Goal: Task Accomplishment & Management: Complete application form

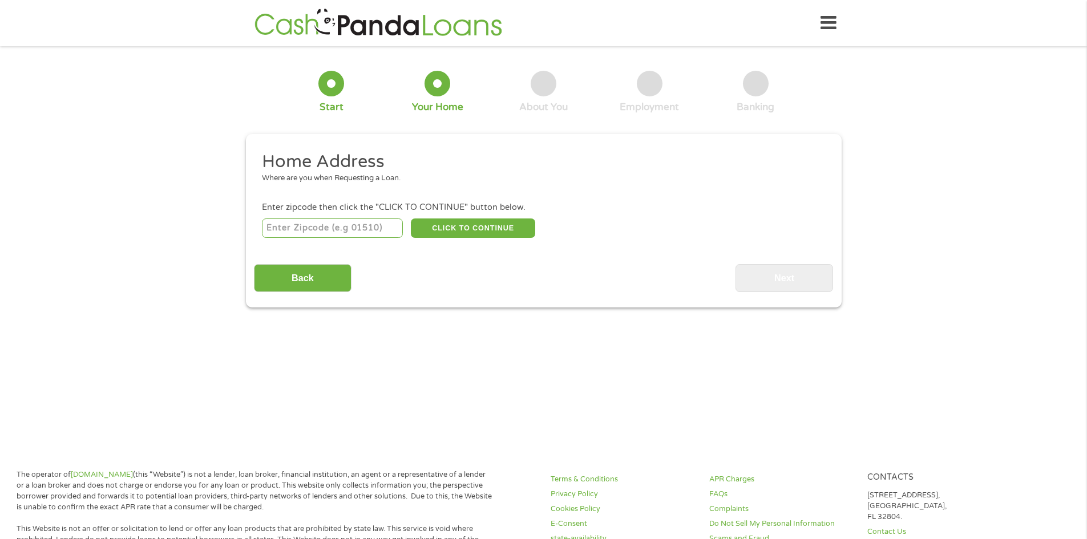
click at [320, 228] on input "number" at bounding box center [332, 228] width 141 height 19
type input "75114"
select select "[US_STATE]"
click at [475, 226] on button "CLICK TO CONTINUE" at bounding box center [473, 228] width 124 height 19
type input "75114"
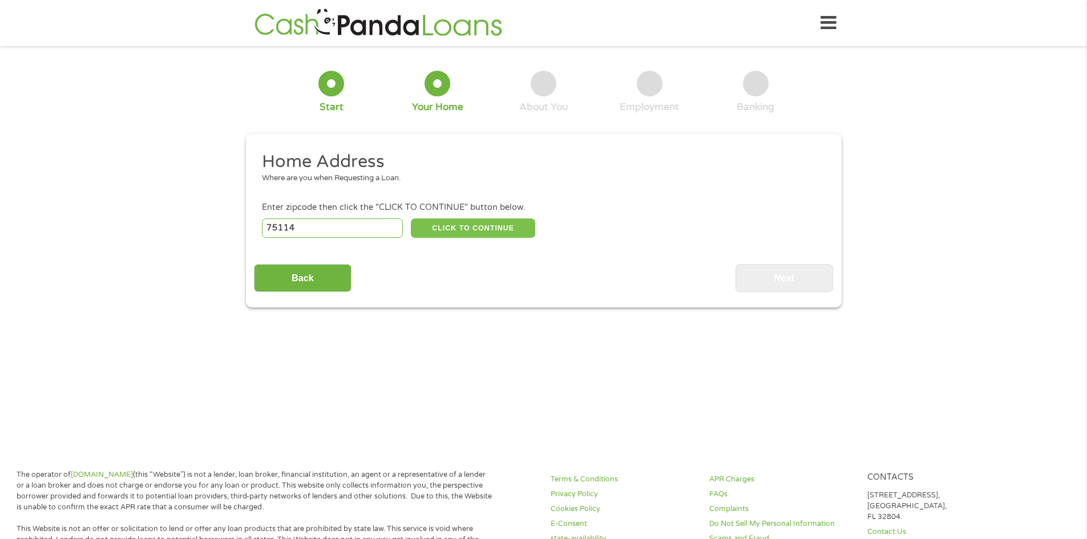
type input "[PERSON_NAME]"
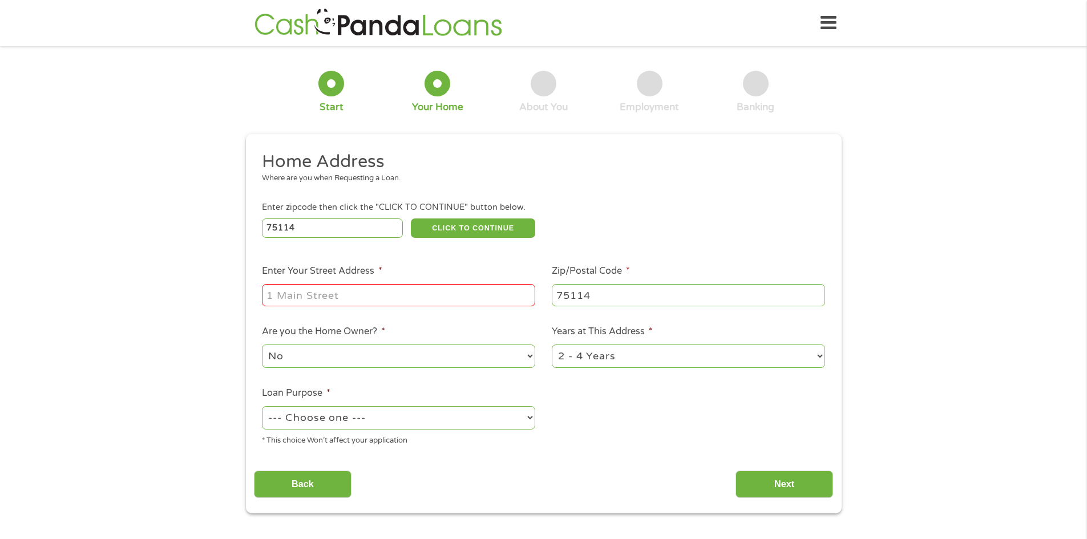
click at [434, 291] on input "Enter Your Street Address *" at bounding box center [398, 295] width 273 height 22
type input "[STREET_ADDRESS]"
click at [438, 357] on select "No Yes" at bounding box center [398, 356] width 273 height 23
select select "yes"
click at [262, 345] on select "No Yes" at bounding box center [398, 356] width 273 height 23
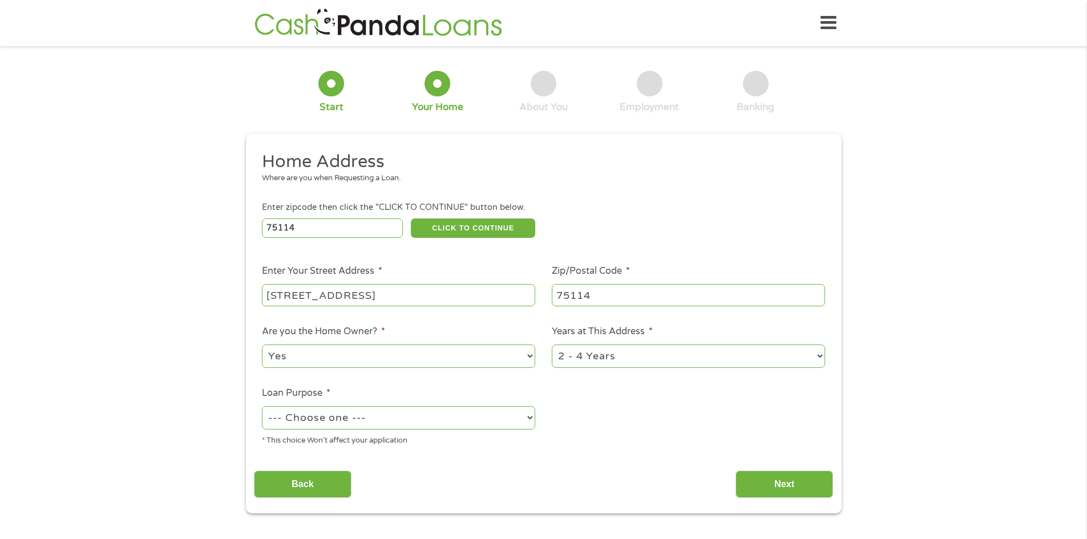
click at [816, 356] on select "1 Year or less 1 - 2 Years 2 - 4 Years Over 4 Years" at bounding box center [688, 356] width 273 height 23
select select "60months"
click at [552, 345] on select "1 Year or less 1 - 2 Years 2 - 4 Years Over 4 Years" at bounding box center [688, 356] width 273 height 23
click at [491, 422] on select "--- Choose one --- Pay Bills Debt Consolidation Home Improvement Major Purchase…" at bounding box center [398, 417] width 273 height 23
select select "homeimprovement"
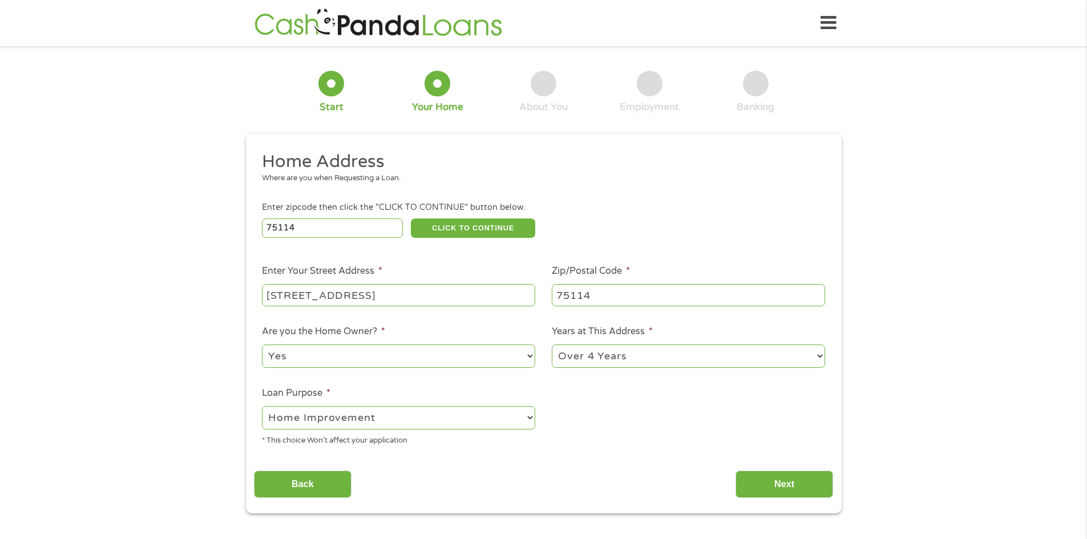
click at [262, 406] on select "--- Choose one --- Pay Bills Debt Consolidation Home Improvement Major Purchase…" at bounding box center [398, 417] width 273 height 23
click at [773, 485] on input "Next" at bounding box center [785, 485] width 98 height 28
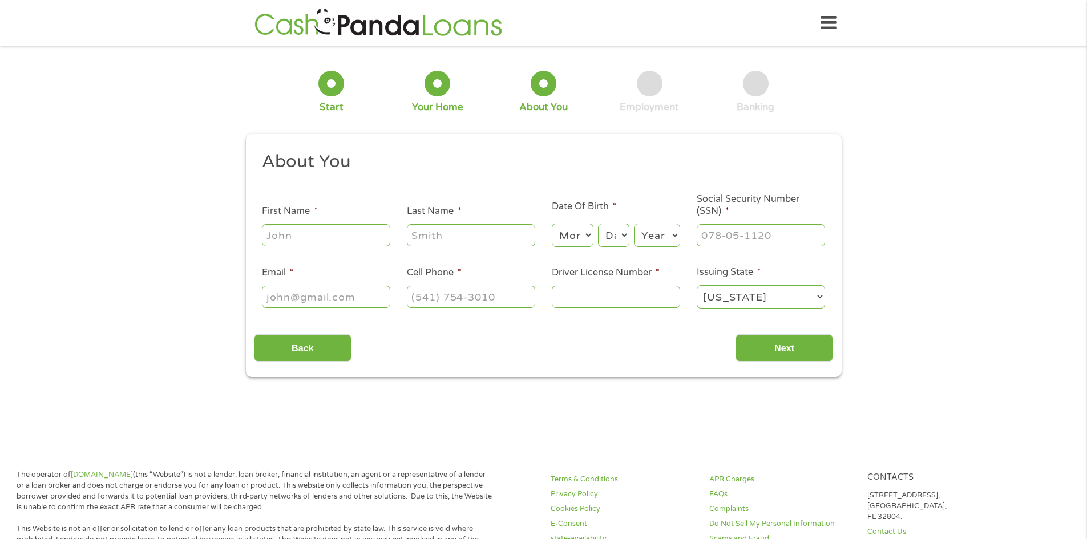
click at [326, 235] on input "First Name *" at bounding box center [326, 235] width 128 height 22
type input "[PERSON_NAME]"
type input "A Branson"
type input "[EMAIL_ADDRESS][DOMAIN_NAME]"
type input "[PHONE_NUMBER]"
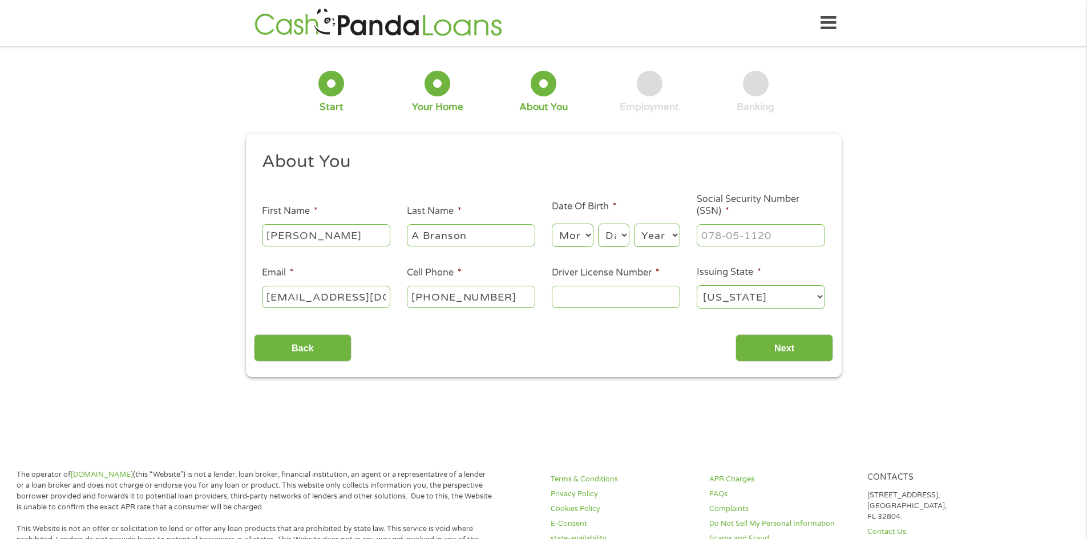
click at [441, 238] on input "A Branson" at bounding box center [471, 235] width 128 height 22
type input "Branson"
click at [582, 237] on select "Month 1 2 3 4 5 6 7 8 9 10 11 12" at bounding box center [573, 235] width 42 height 23
select select "10"
click at [552, 224] on select "Month 1 2 3 4 5 6 7 8 9 10 11 12" at bounding box center [573, 235] width 42 height 23
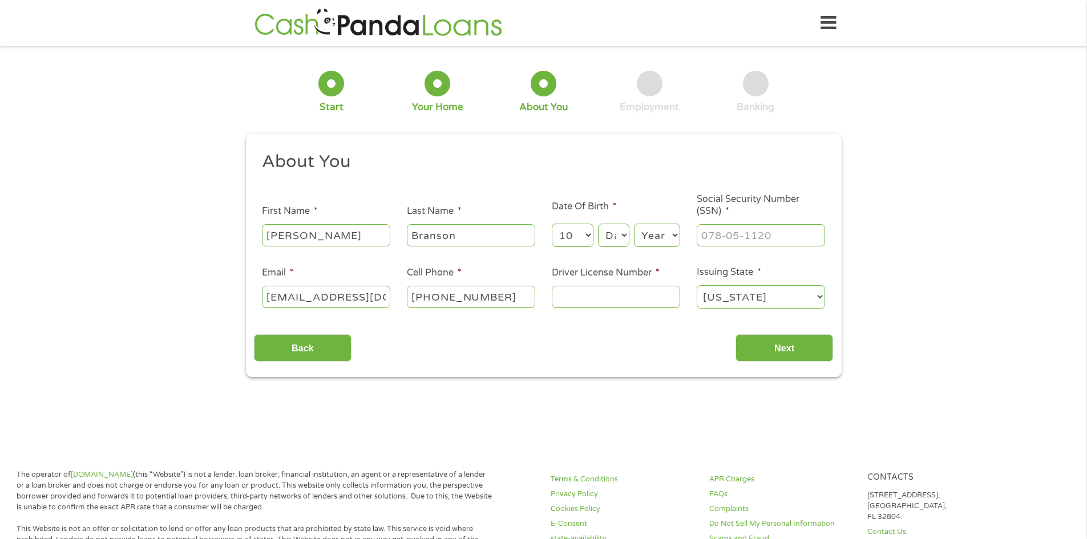
click at [617, 235] on select "Day 1 2 3 4 5 6 7 8 9 10 11 12 13 14 15 16 17 18 19 20 21 22 23 24 25 26 27 28 …" at bounding box center [613, 235] width 31 height 23
select select "26"
click at [598, 224] on select "Day 1 2 3 4 5 6 7 8 9 10 11 12 13 14 15 16 17 18 19 20 21 22 23 24 25 26 27 28 …" at bounding box center [613, 235] width 31 height 23
click at [663, 232] on select "Year [DATE] 2006 2005 2004 2003 2002 2001 2000 1999 1998 1997 1996 1995 1994 19…" at bounding box center [657, 235] width 46 height 23
select select "1939"
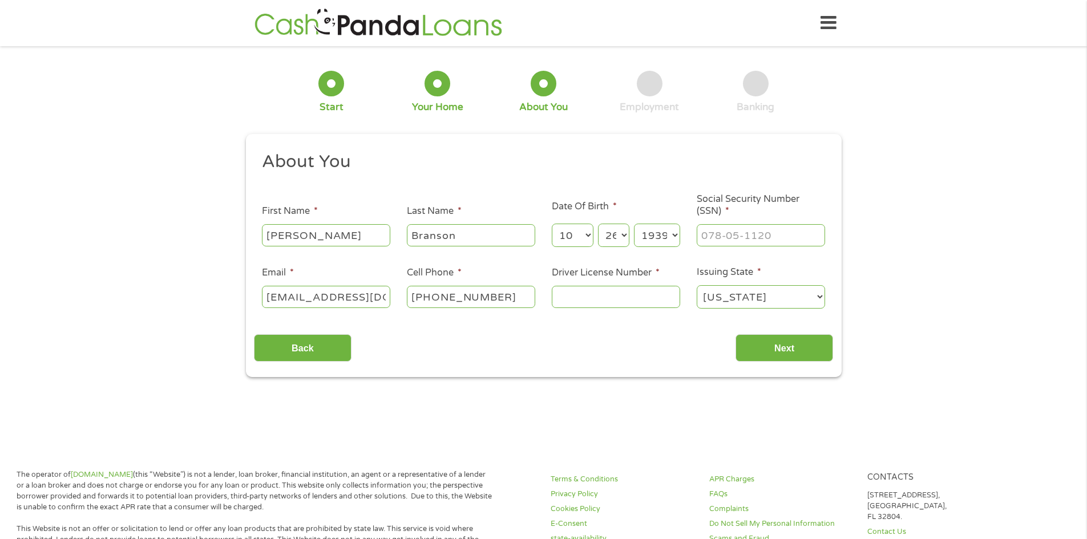
click at [634, 224] on select "Year [DATE] 2006 2005 2004 2003 2002 2001 2000 1999 1998 1997 1996 1995 1994 19…" at bounding box center [657, 235] width 46 height 23
click at [733, 240] on input "___-__-____" at bounding box center [761, 235] width 128 height 22
type input "456-66-6880"
click at [636, 301] on input "Driver License Number *" at bounding box center [616, 297] width 128 height 22
type input "04334849"
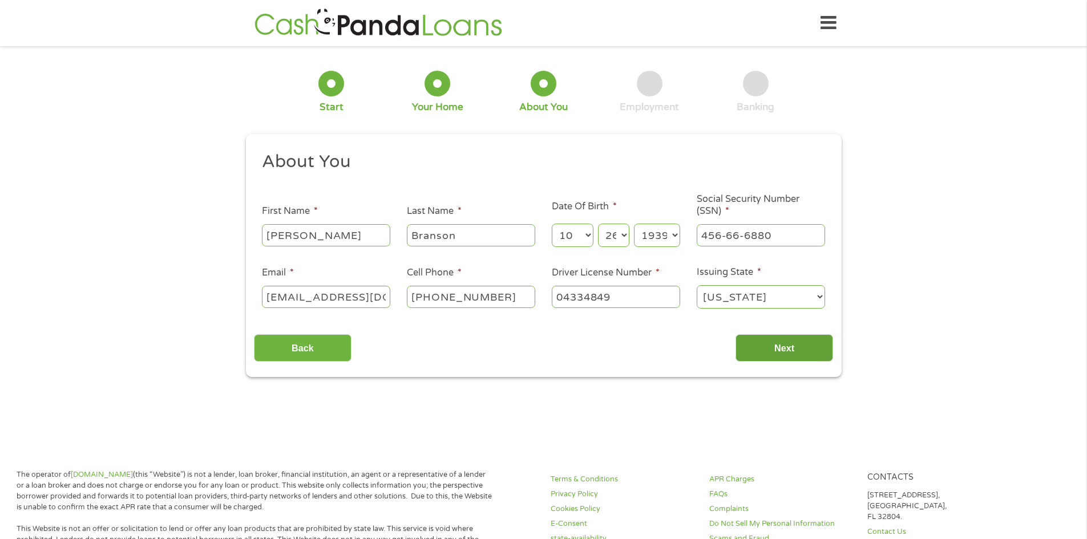
click at [787, 352] on input "Next" at bounding box center [785, 349] width 98 height 28
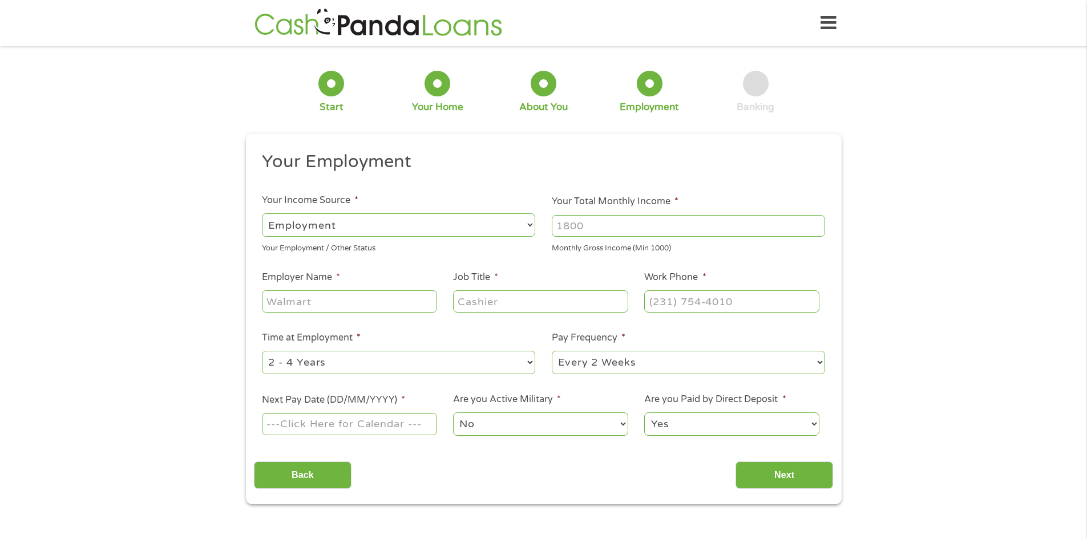
click at [531, 227] on select "--- Choose one --- Employment [DEMOGRAPHIC_DATA] Benefits" at bounding box center [398, 224] width 273 height 23
select select "benefits"
click at [262, 213] on select "--- Choose one --- Employment [DEMOGRAPHIC_DATA] Benefits" at bounding box center [398, 224] width 273 height 23
type input "Other"
type input "[PHONE_NUMBER]"
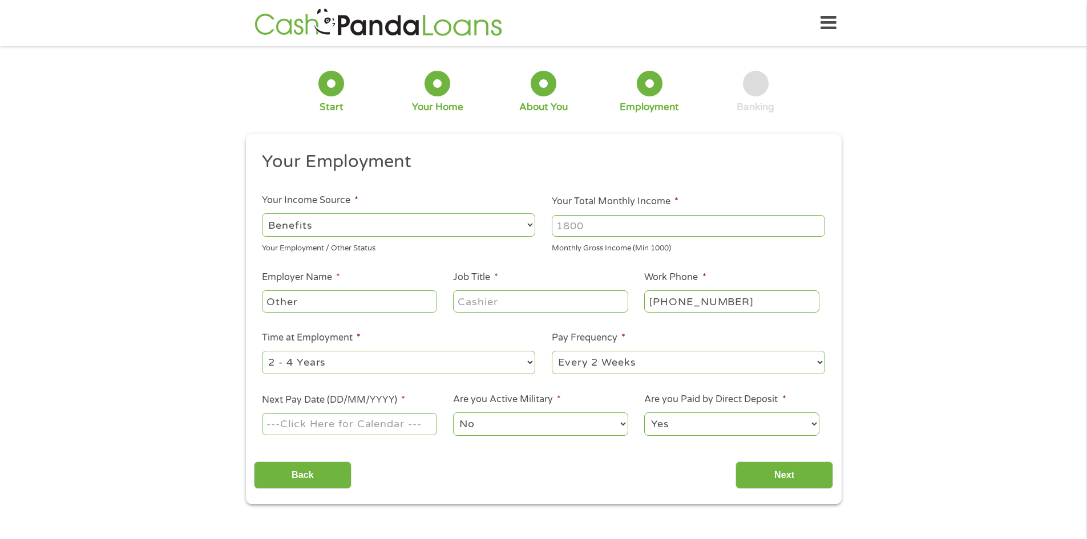
click at [650, 227] on input "Your Total Monthly Income *" at bounding box center [688, 226] width 273 height 22
type input "5800"
click at [414, 297] on input "Other" at bounding box center [349, 302] width 175 height 22
type input "e"
type input "Retired"
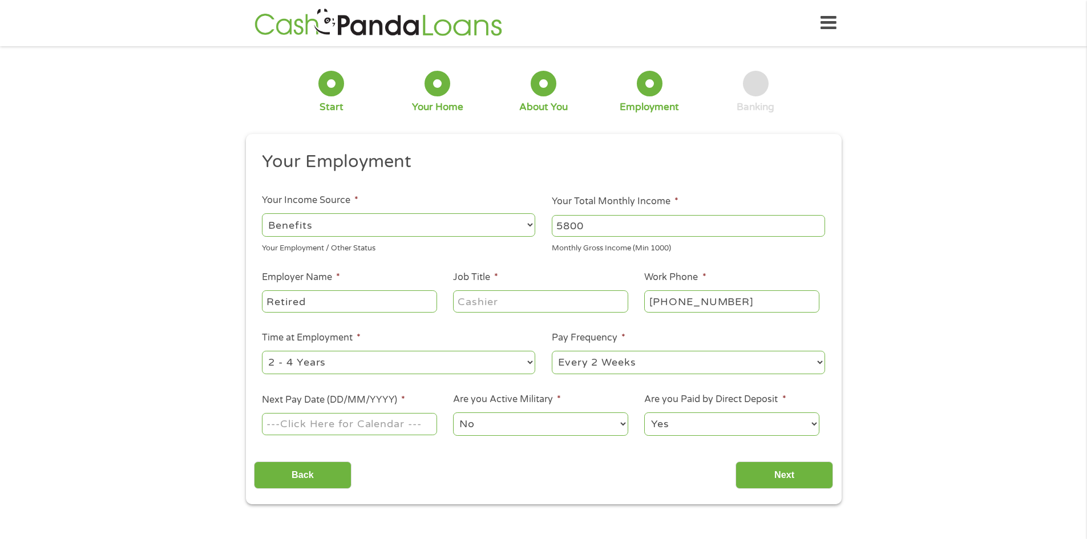
click at [513, 303] on input "Job Title *" at bounding box center [540, 302] width 175 height 22
type input "Accountant"
click at [720, 303] on input "[PHONE_NUMBER]" at bounding box center [731, 302] width 175 height 22
type input "[PHONE_NUMBER]"
click at [521, 356] on select "--- Choose one --- 1 Year or less 1 - 2 Years 2 - 4 Years Over 4 Years" at bounding box center [398, 362] width 273 height 23
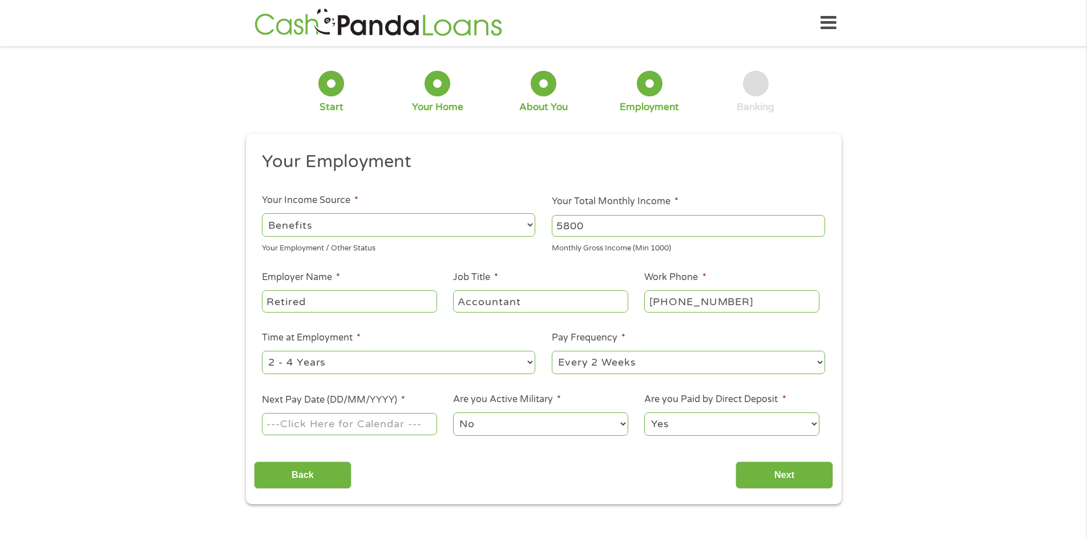
select select "60months"
click at [262, 351] on select "--- Choose one --- 1 Year or less 1 - 2 Years 2 - 4 Years Over 4 Years" at bounding box center [398, 362] width 273 height 23
click at [824, 362] on select "--- Choose one --- Every 2 Weeks Every Week Monthly Semi-Monthly" at bounding box center [688, 362] width 273 height 23
select select "semimonthly"
click at [552, 351] on select "--- Choose one --- Every 2 Weeks Every Week Monthly Semi-Monthly" at bounding box center [688, 362] width 273 height 23
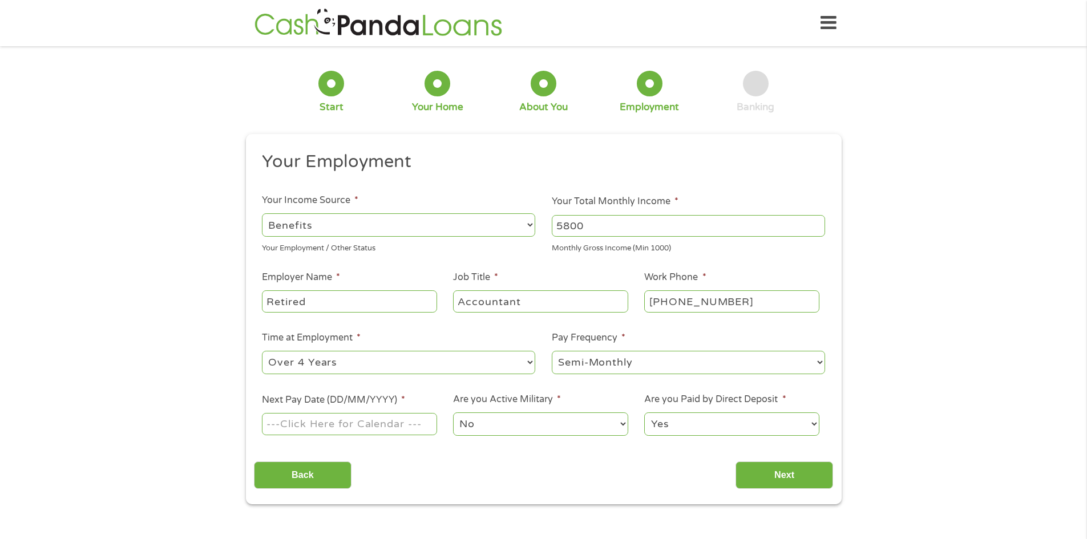
click at [374, 424] on input "Next Pay Date (DD/MM/YYYY) *" at bounding box center [349, 424] width 175 height 22
type input "10092025"
click at [788, 470] on input "Next" at bounding box center [785, 476] width 98 height 28
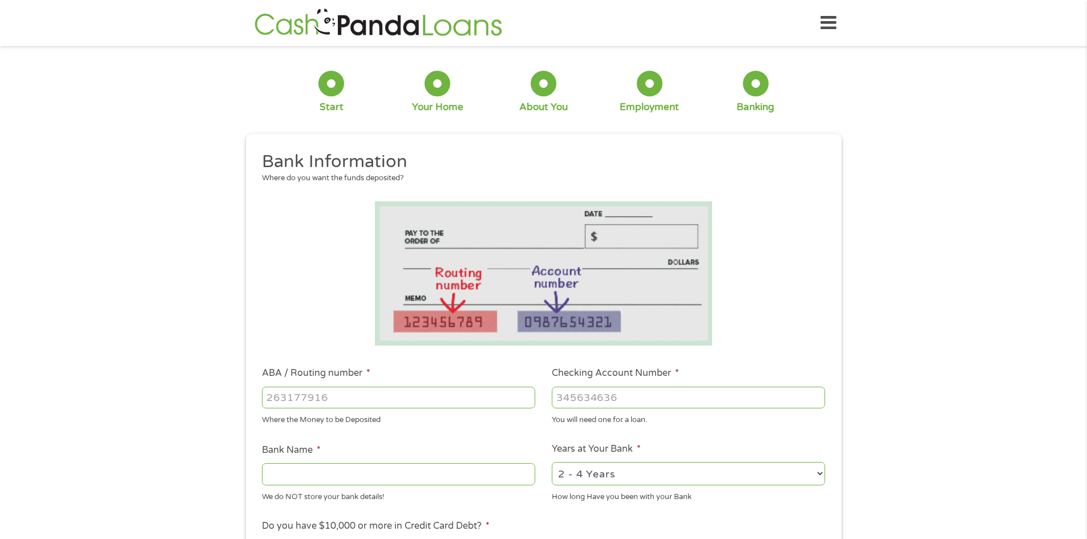
click at [314, 397] on input "ABA / Routing number *" at bounding box center [398, 398] width 273 height 22
type input "111901519"
type input "THE AMERICAN NATIONAL BANK OF [US_STATE]"
type input "111901519"
click at [626, 392] on input "Checking Account Number *" at bounding box center [688, 398] width 273 height 22
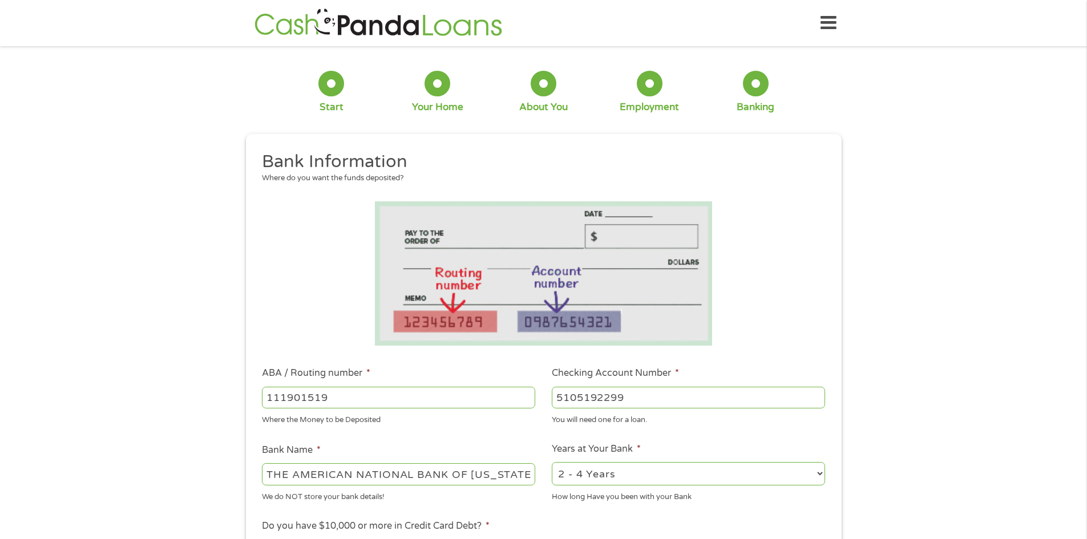
type input "5105192299"
click at [817, 474] on select "2 - 4 Years 6 - 12 Months 1 - 2 Years Over 4 Years" at bounding box center [688, 473] width 273 height 23
select select "60months"
click at [552, 462] on select "2 - 4 Years 6 - 12 Months 1 - 2 Years Over 4 Years" at bounding box center [688, 473] width 273 height 23
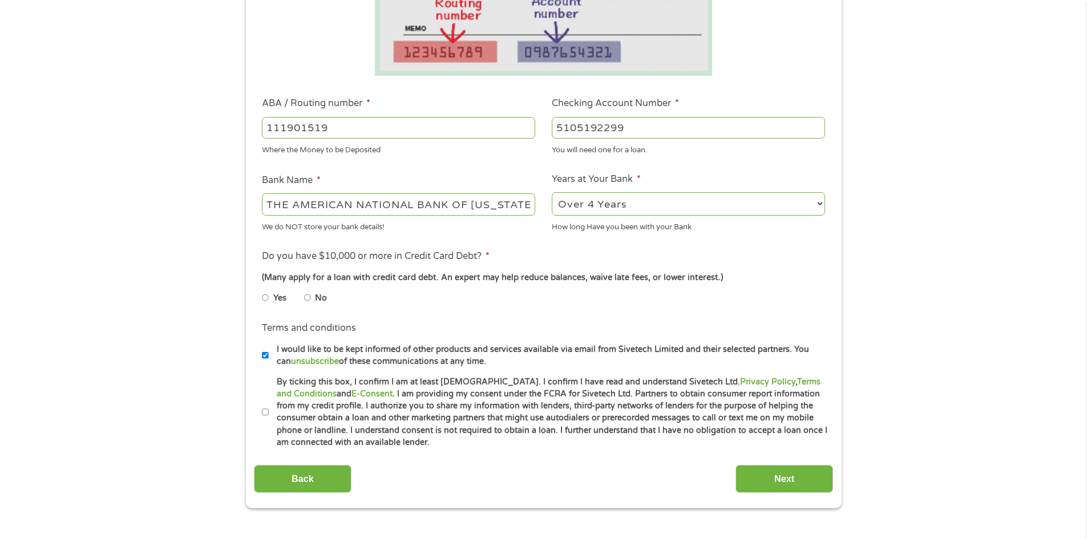
scroll to position [318, 0]
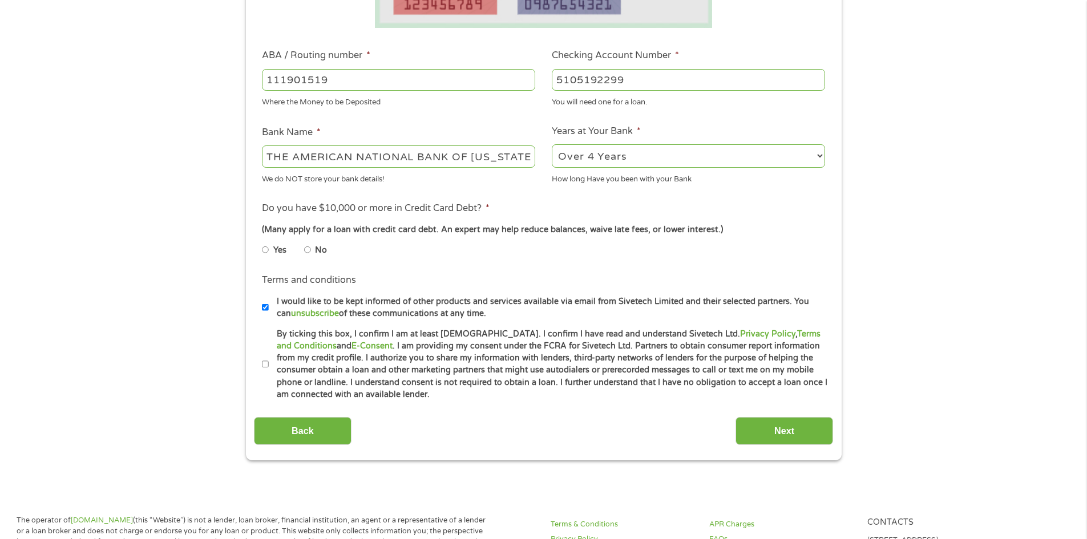
click at [270, 252] on li "Yes" at bounding box center [283, 250] width 42 height 22
click at [269, 252] on li "Yes" at bounding box center [283, 250] width 42 height 22
click at [262, 254] on input "Yes" at bounding box center [265, 250] width 7 height 18
radio input "true"
click at [774, 433] on input "Next" at bounding box center [785, 431] width 98 height 28
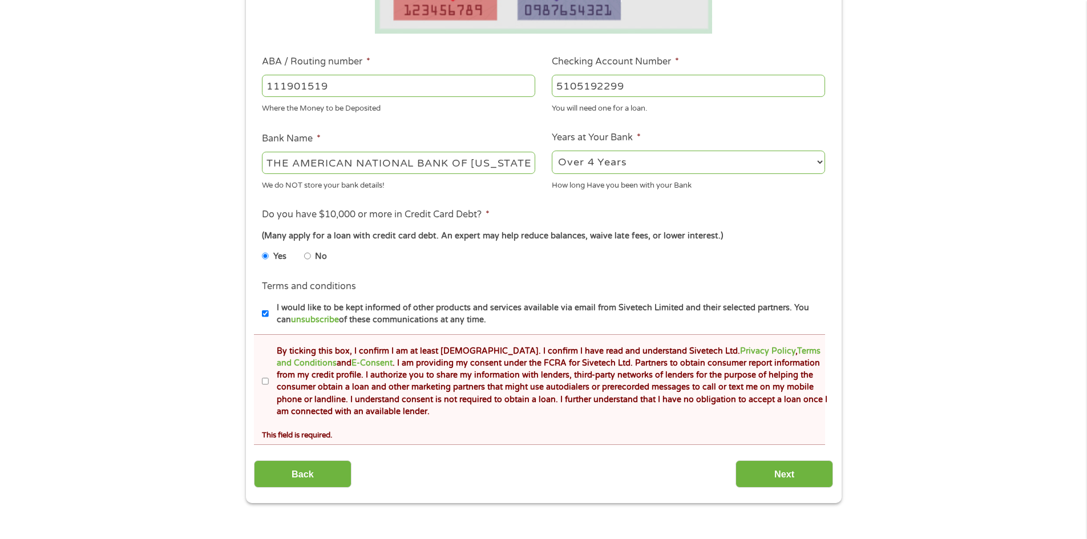
scroll to position [382, 0]
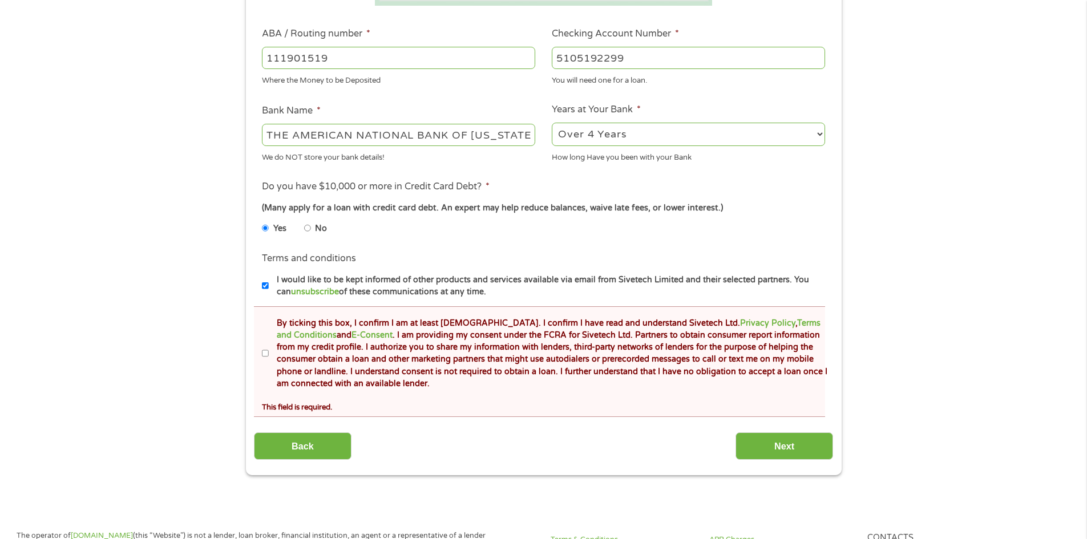
click at [260, 349] on li "Terms and conditions * By ticking this box, I confirm I am at least [DEMOGRAPHI…" at bounding box center [539, 362] width 571 height 111
click at [265, 352] on input "By ticking this box, I confirm I am at least [DEMOGRAPHIC_DATA]. I confirm I ha…" at bounding box center [265, 354] width 7 height 18
checkbox input "true"
click at [782, 443] on input "Next" at bounding box center [785, 447] width 98 height 28
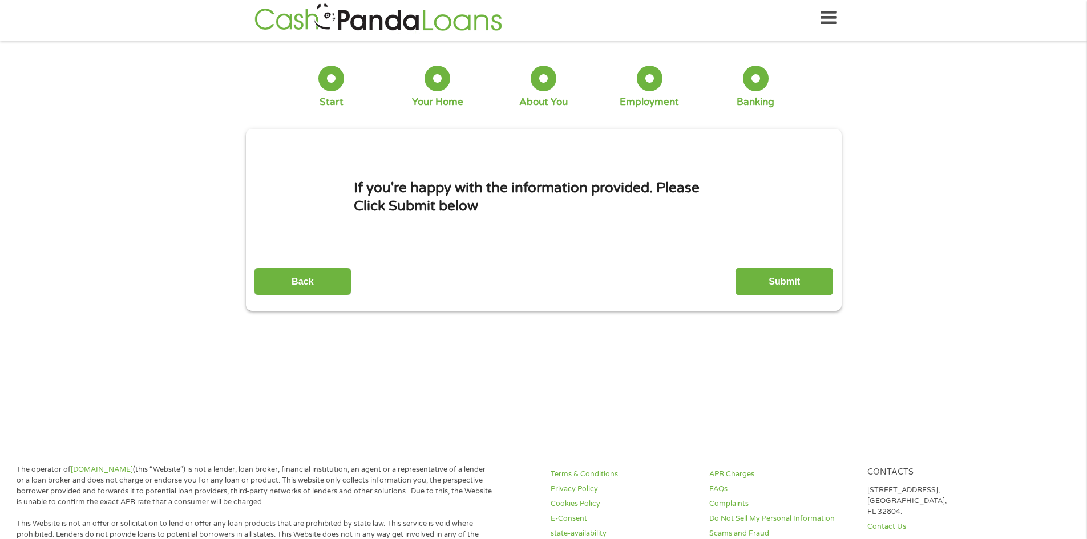
scroll to position [0, 0]
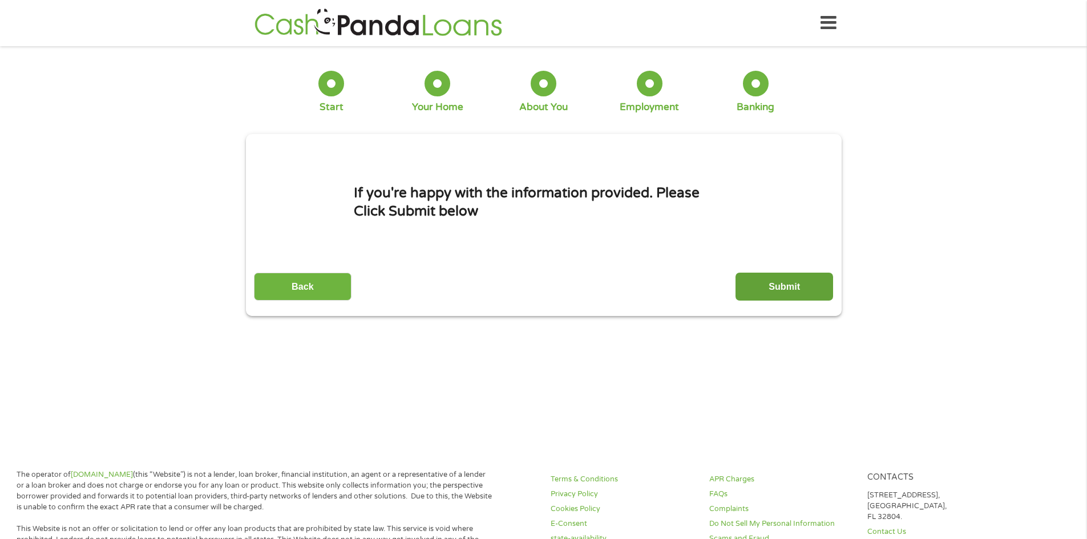
click at [783, 279] on input "Submit" at bounding box center [785, 287] width 98 height 28
